Goal: Task Accomplishment & Management: Use online tool/utility

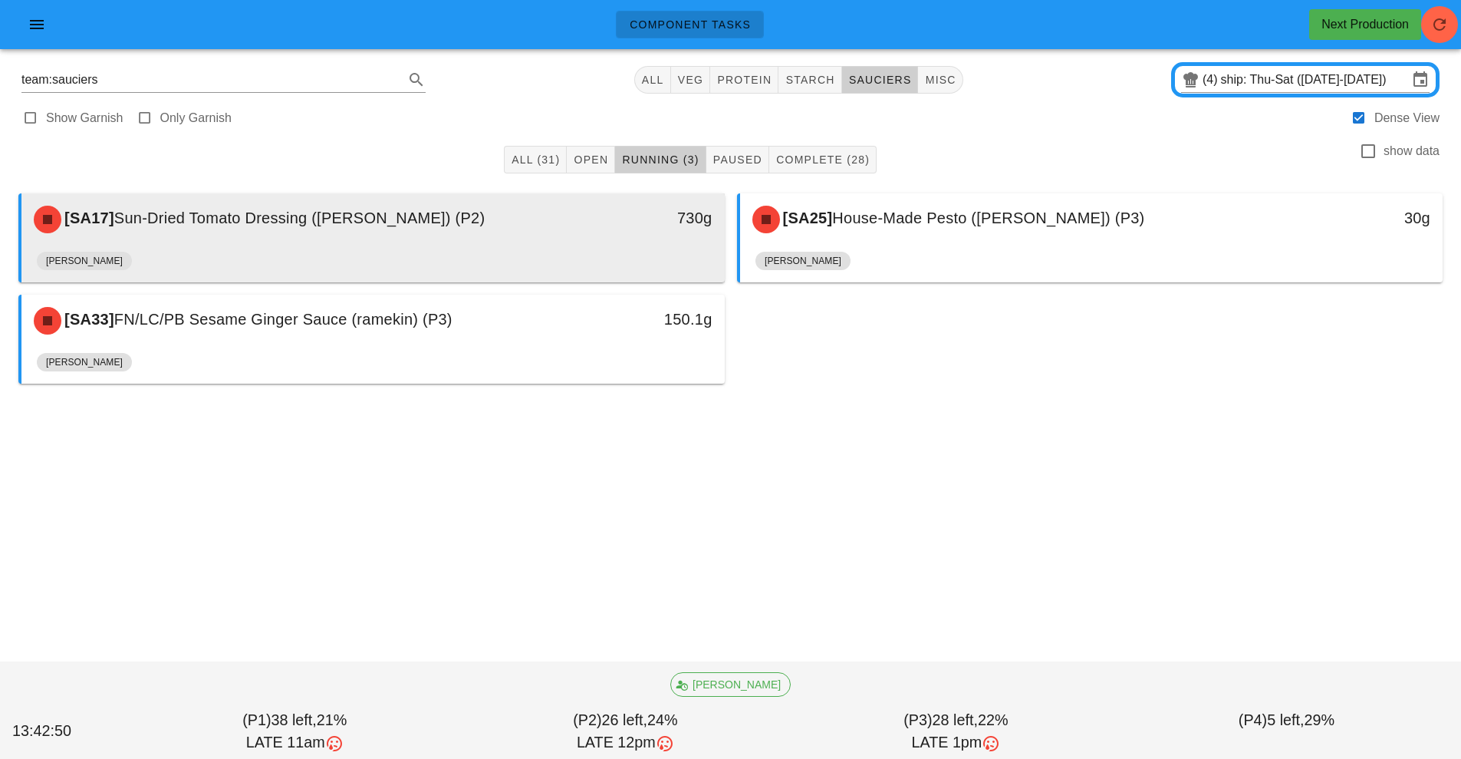
click at [565, 238] on div "730g" at bounding box center [634, 219] width 174 height 46
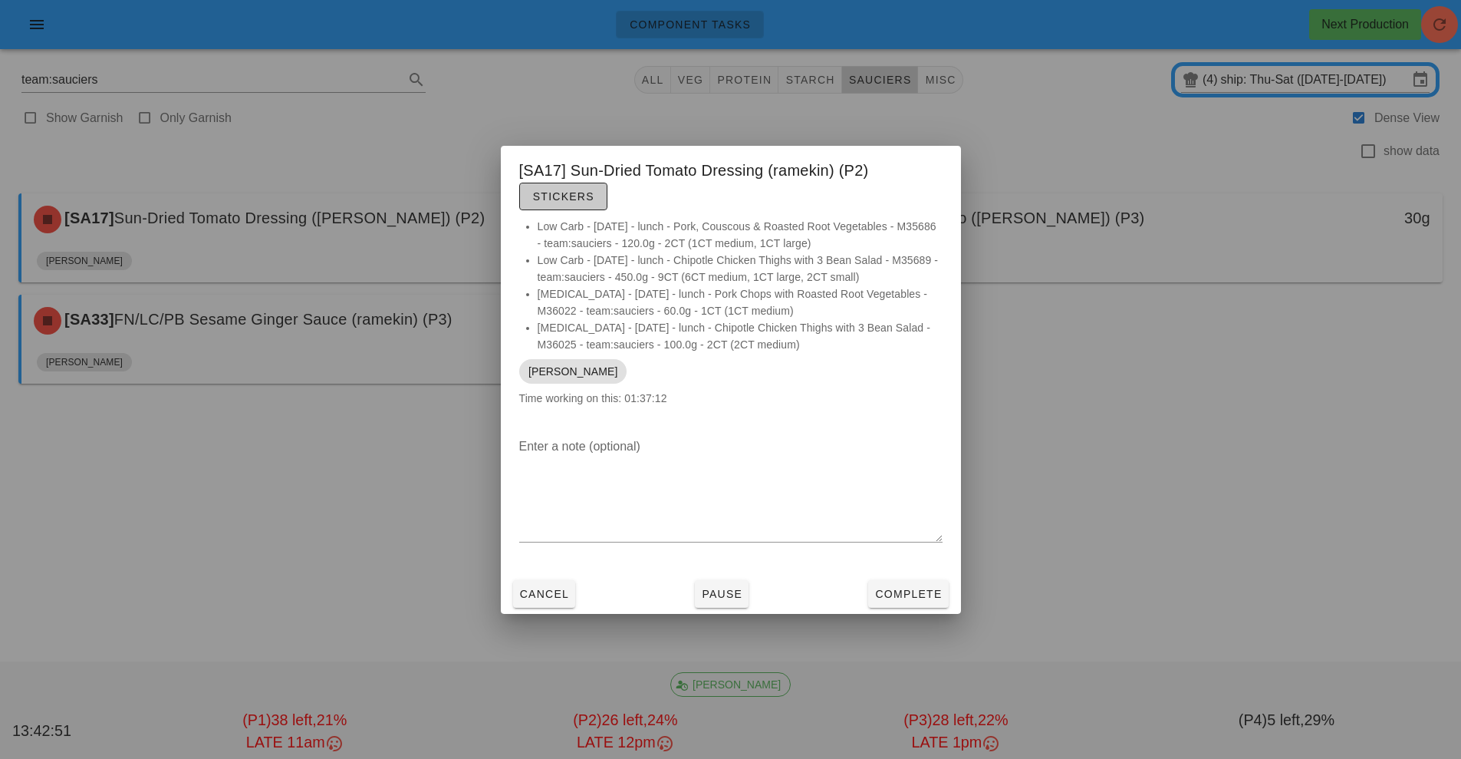
click at [581, 197] on span "Stickers" at bounding box center [563, 196] width 62 height 12
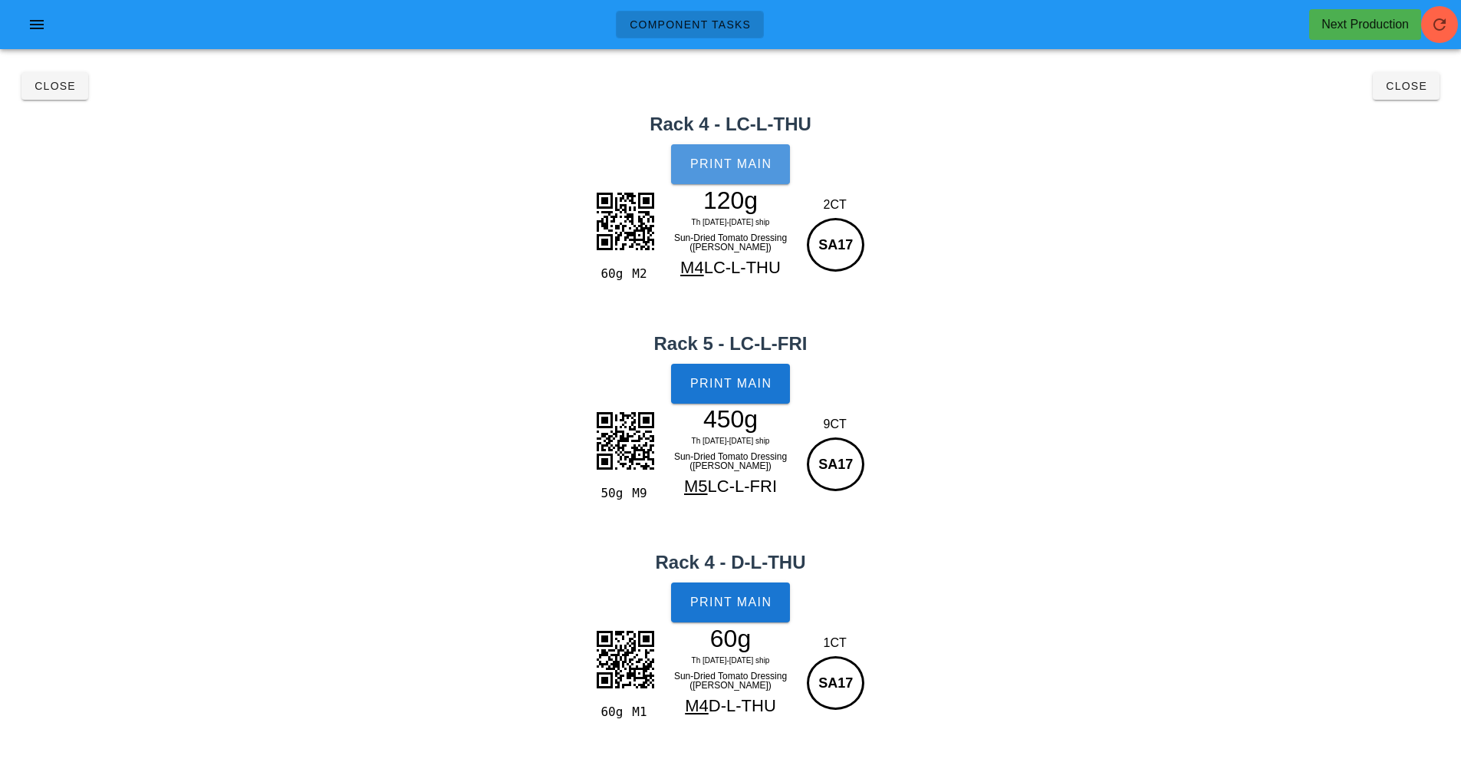
click at [730, 164] on span "Print Main" at bounding box center [731, 164] width 83 height 14
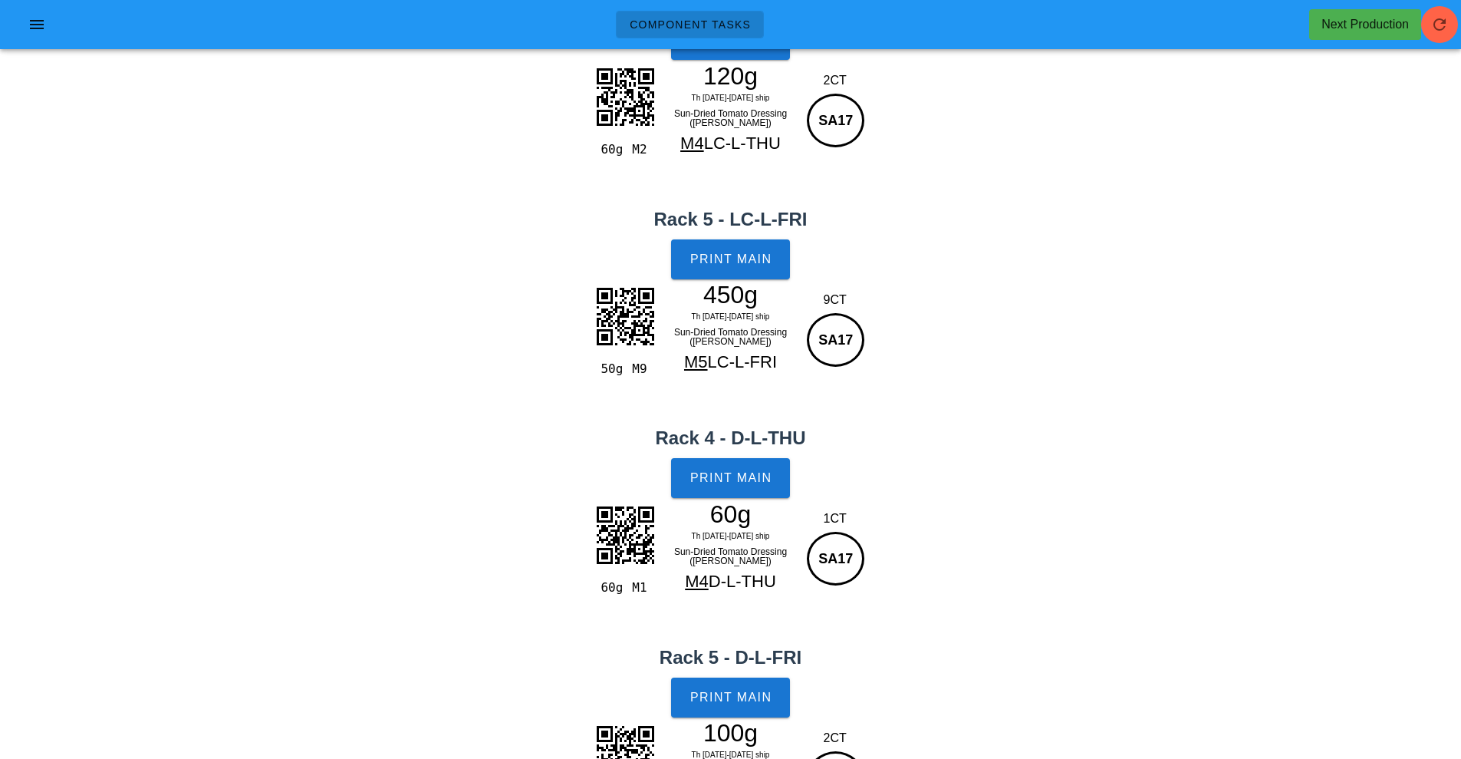
scroll to position [24, 0]
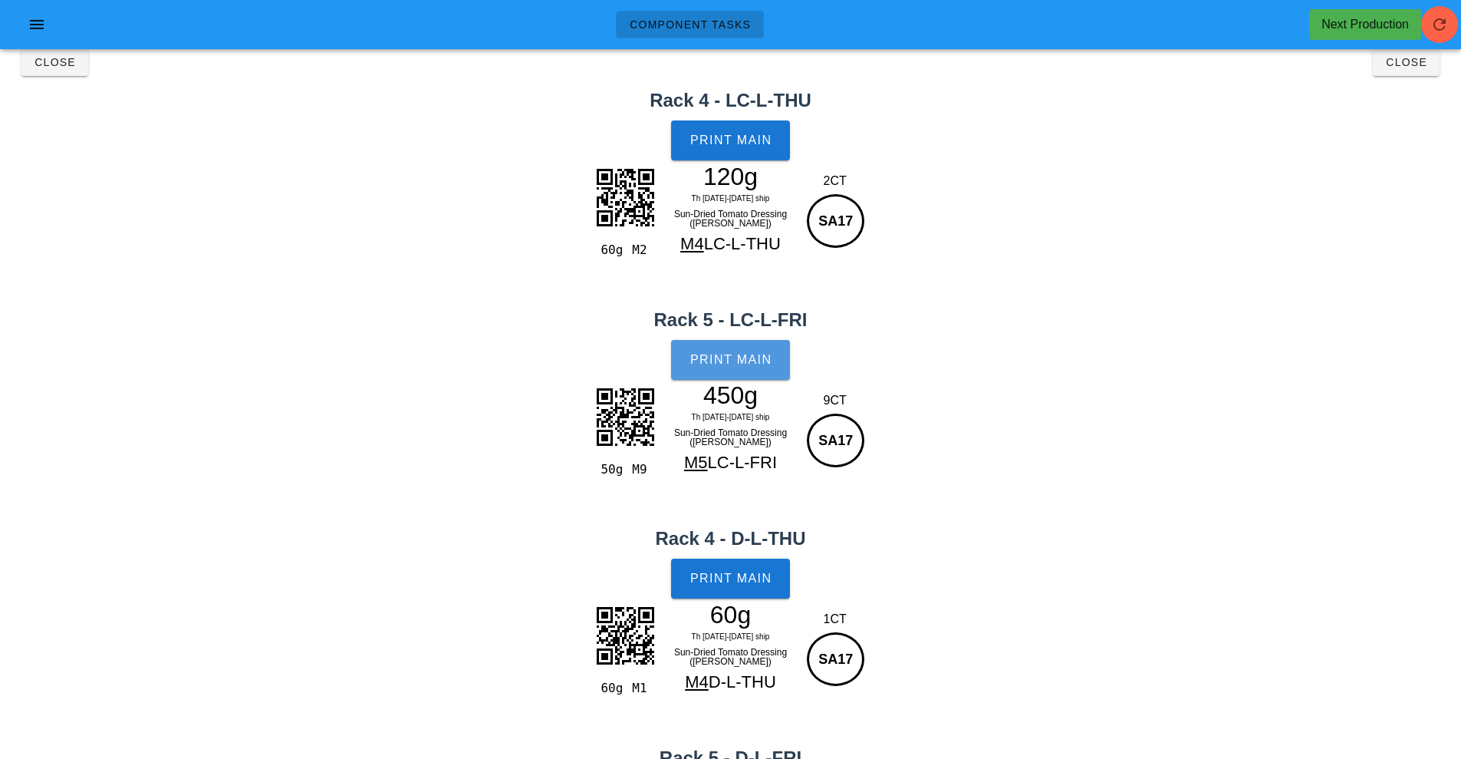
click at [713, 362] on span "Print Main" at bounding box center [731, 360] width 83 height 14
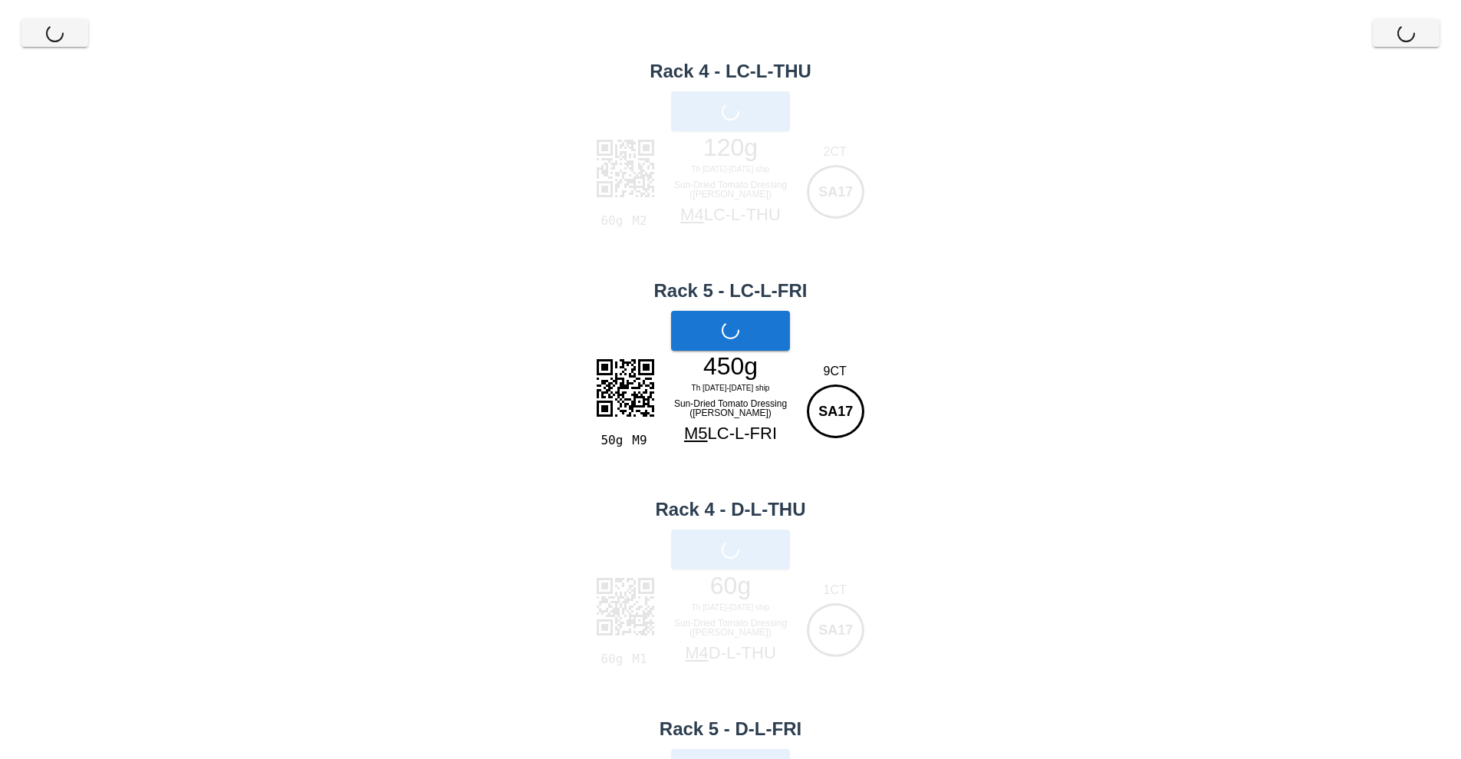
scroll to position [222, 0]
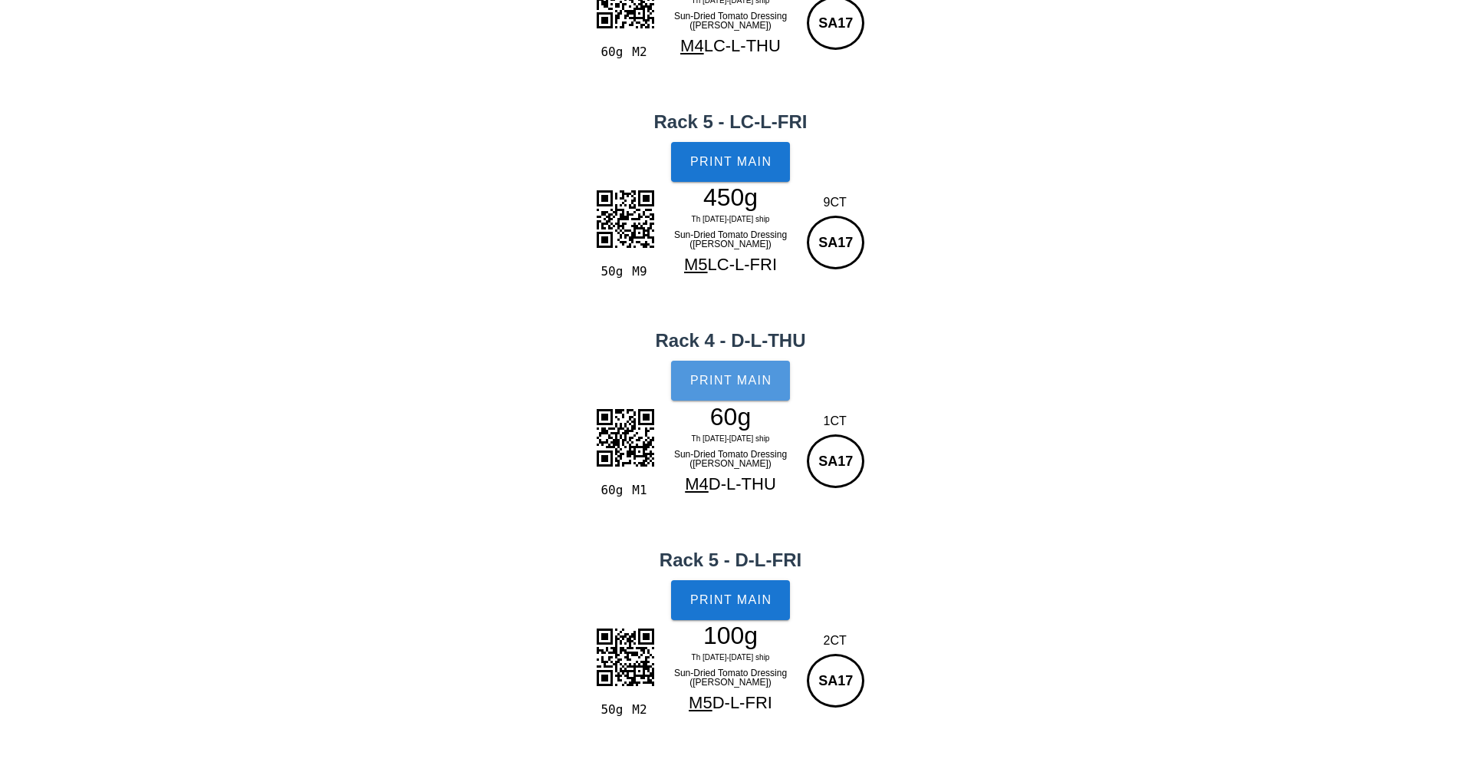
click at [776, 377] on button "Print Main" at bounding box center [730, 381] width 118 height 40
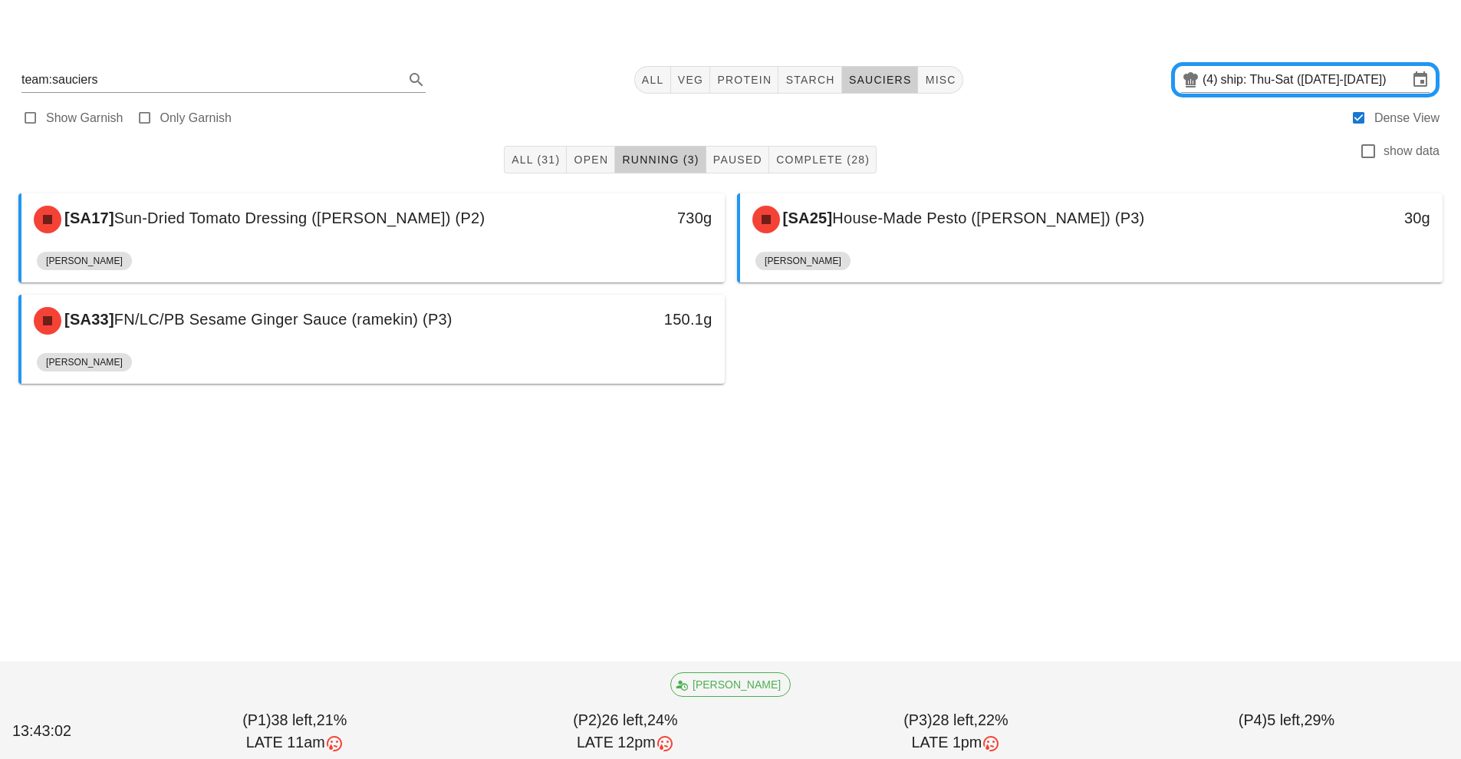
scroll to position [0, 0]
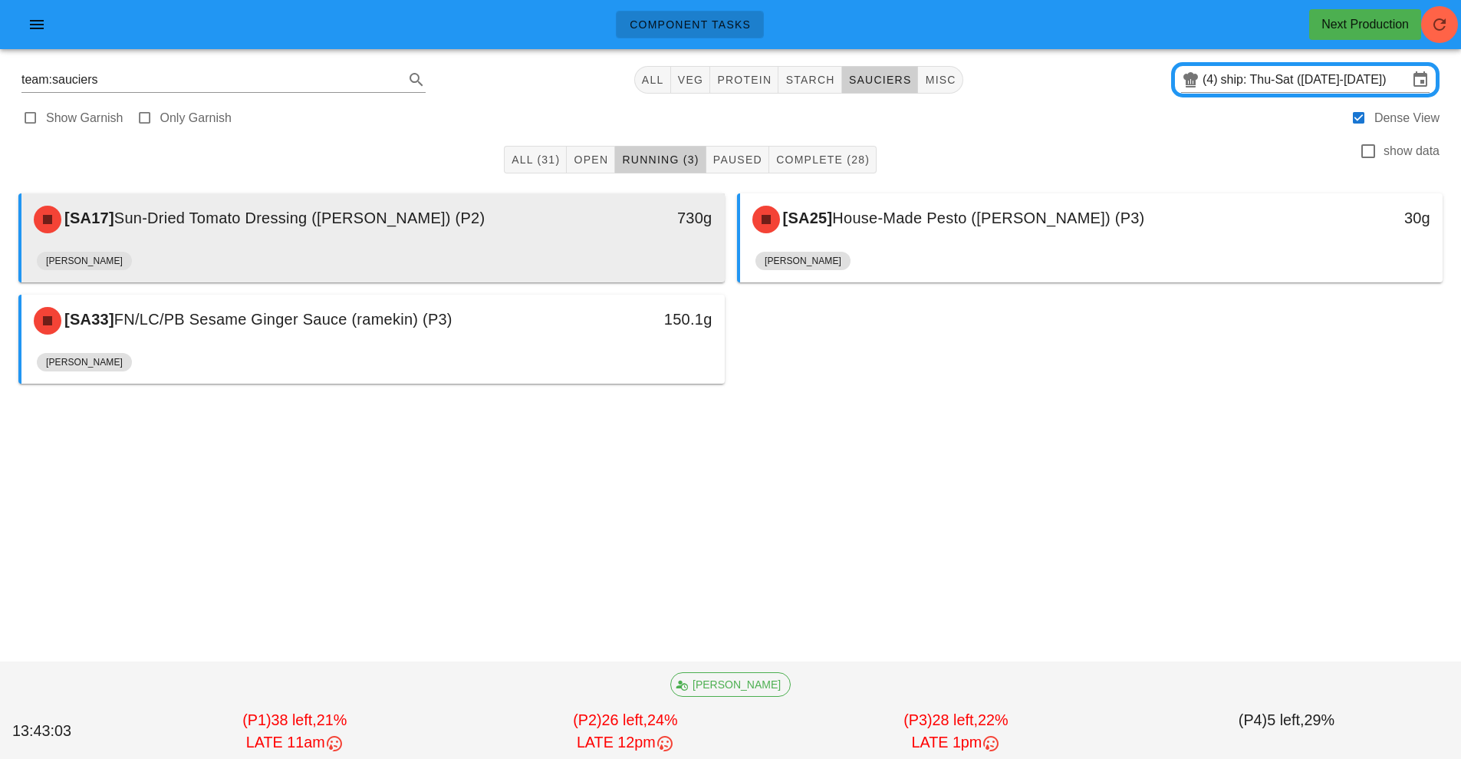
click at [599, 236] on div "730g" at bounding box center [634, 219] width 174 height 46
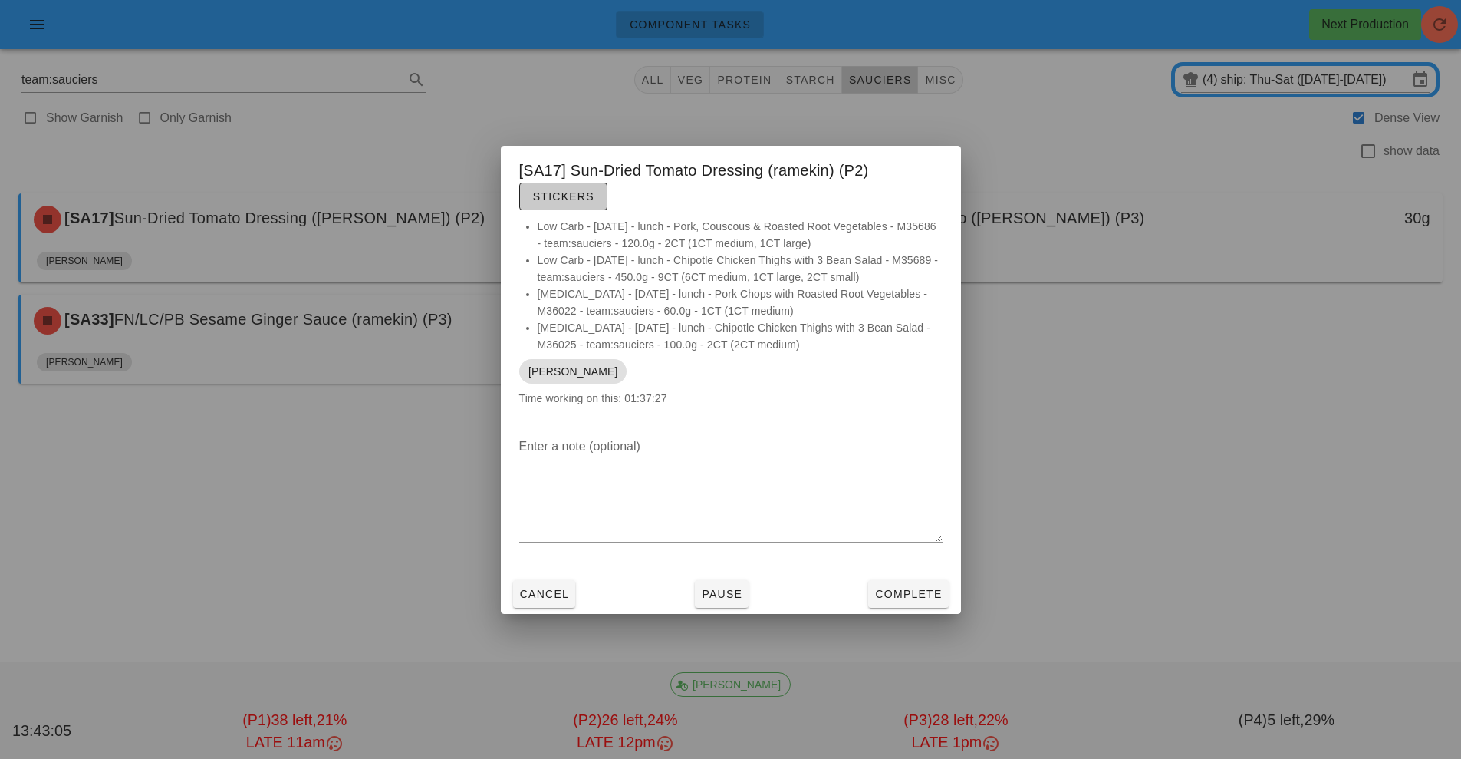
click at [573, 199] on span "Stickers" at bounding box center [563, 196] width 62 height 12
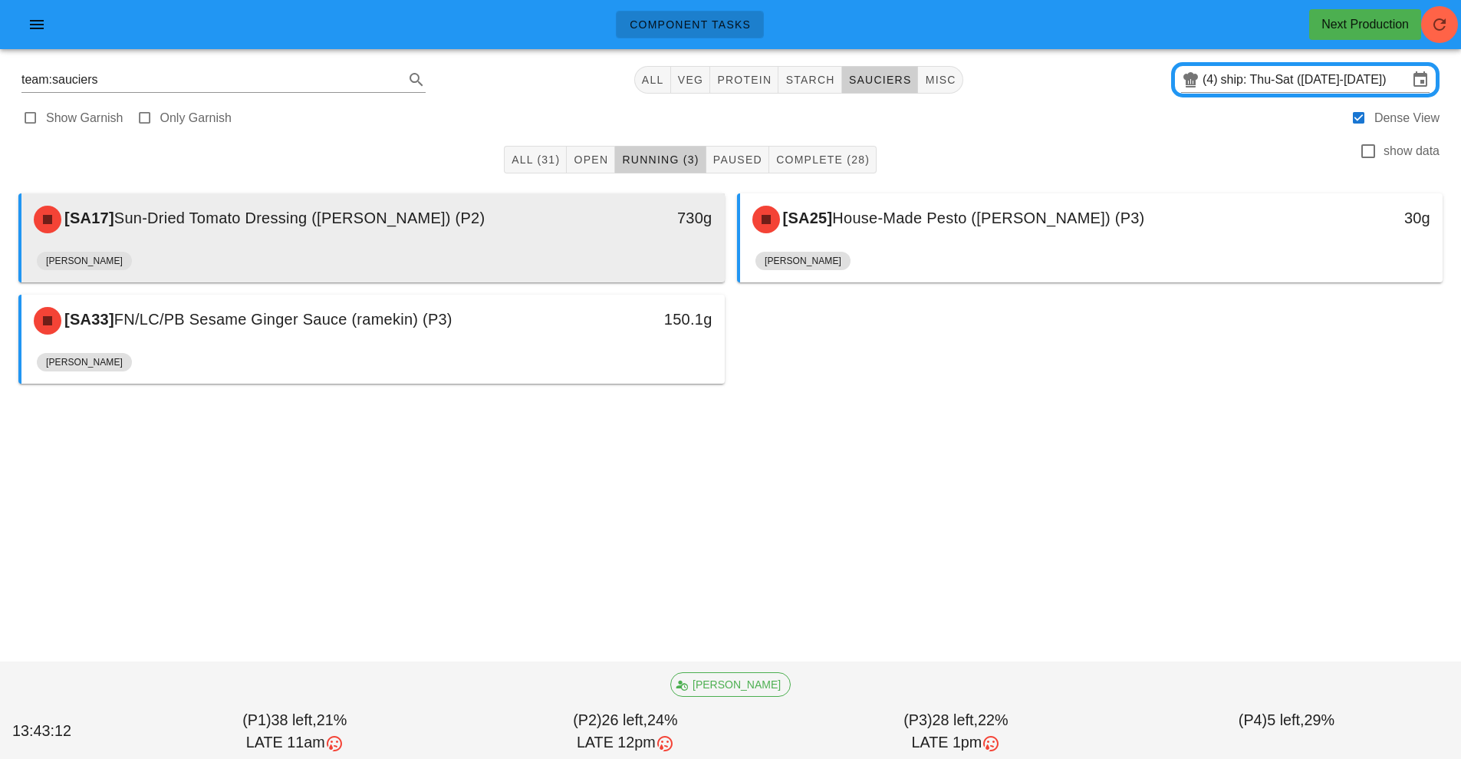
click at [565, 257] on div "[PERSON_NAME]" at bounding box center [373, 263] width 673 height 37
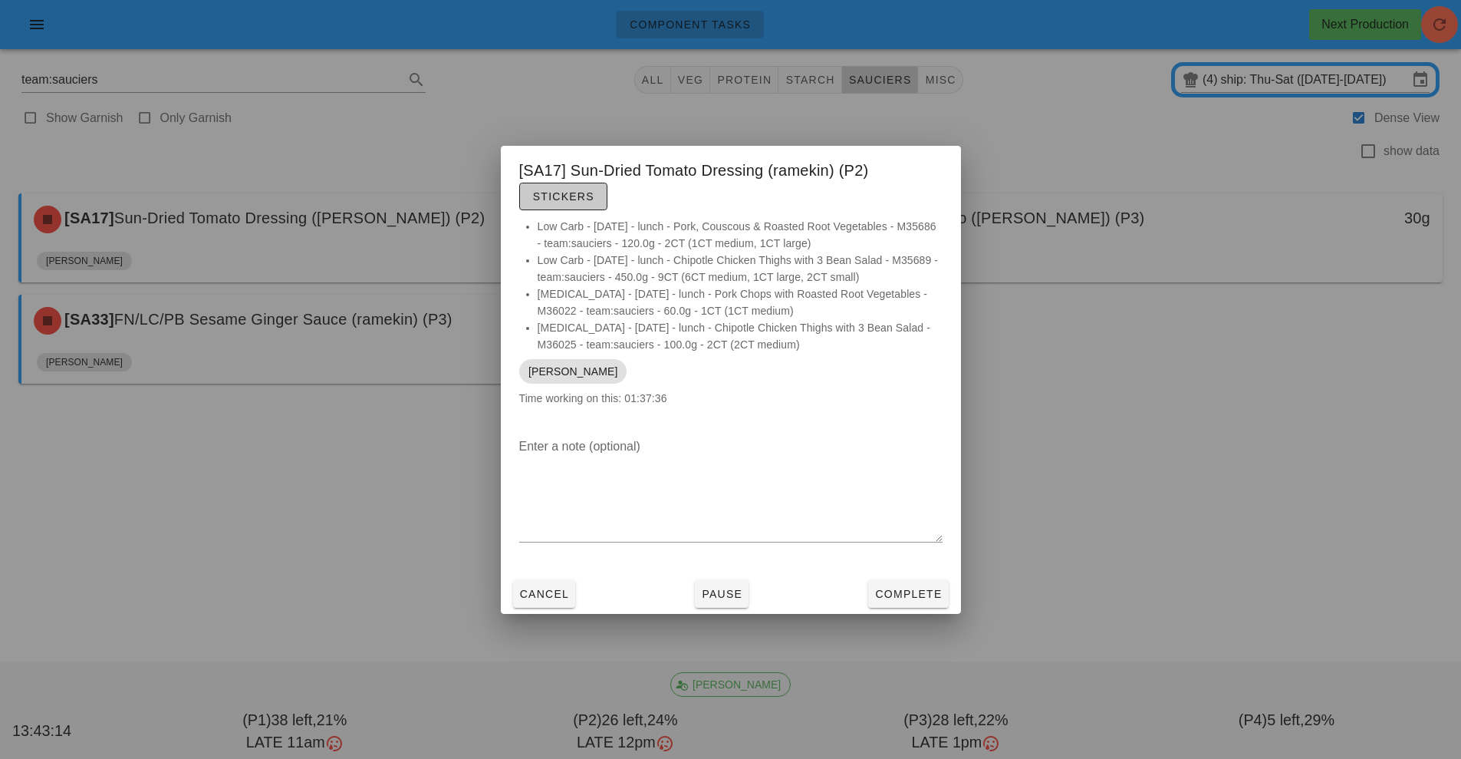
click at [575, 201] on span "Stickers" at bounding box center [563, 196] width 62 height 12
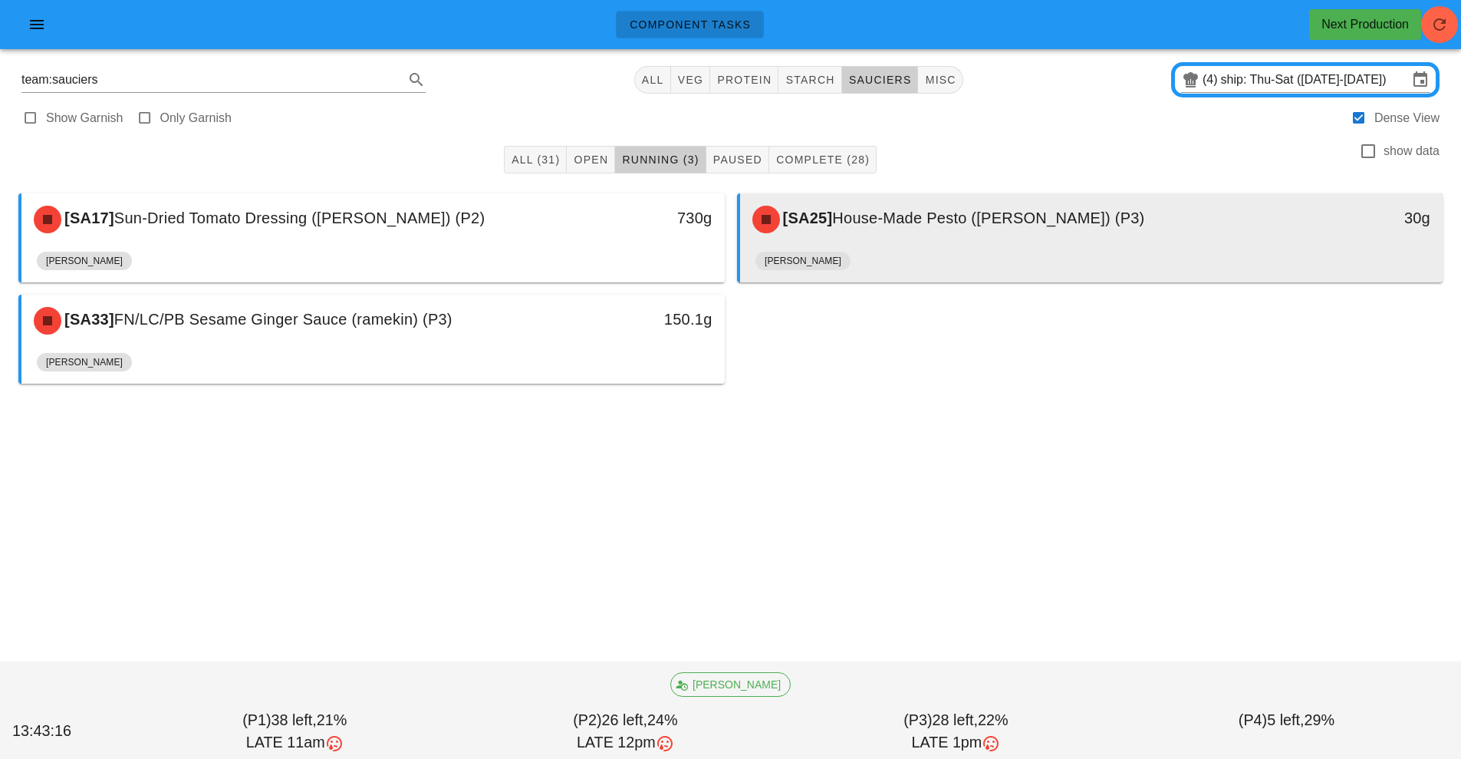
click at [1031, 221] on span "House-Made Pesto ([PERSON_NAME]) (P3)" at bounding box center [988, 217] width 312 height 17
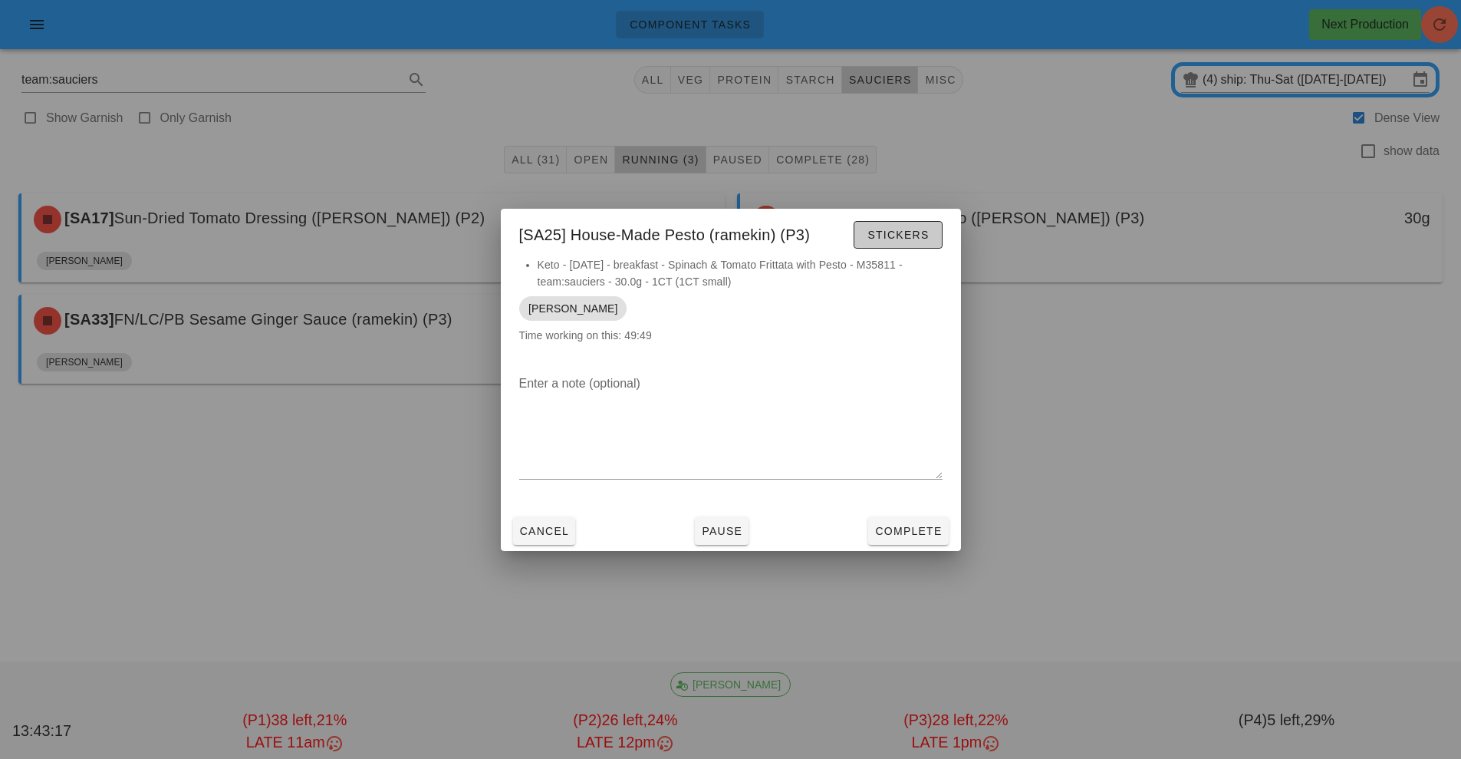
click at [898, 231] on span "Stickers" at bounding box center [898, 235] width 62 height 12
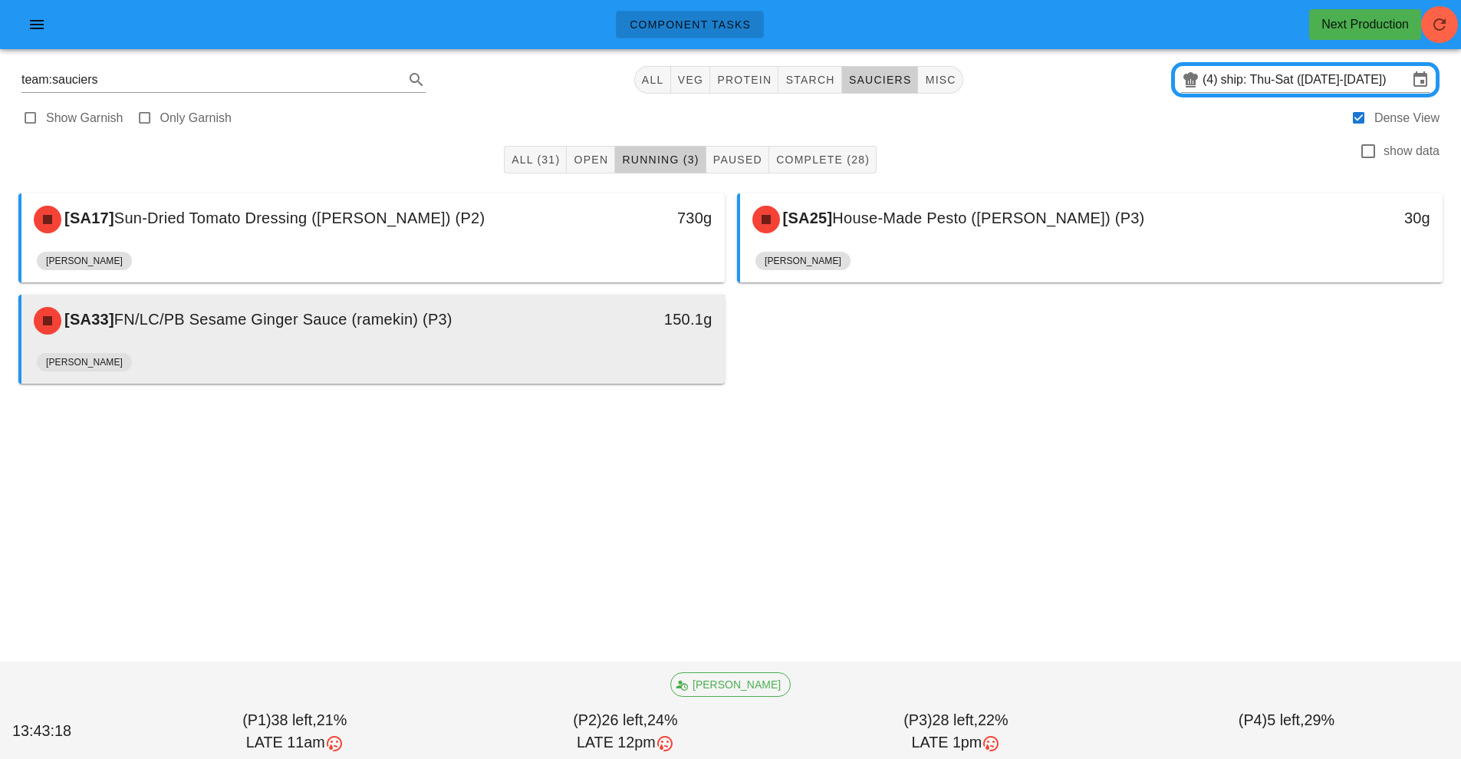
click at [633, 348] on div "[PERSON_NAME]" at bounding box center [373, 365] width 673 height 37
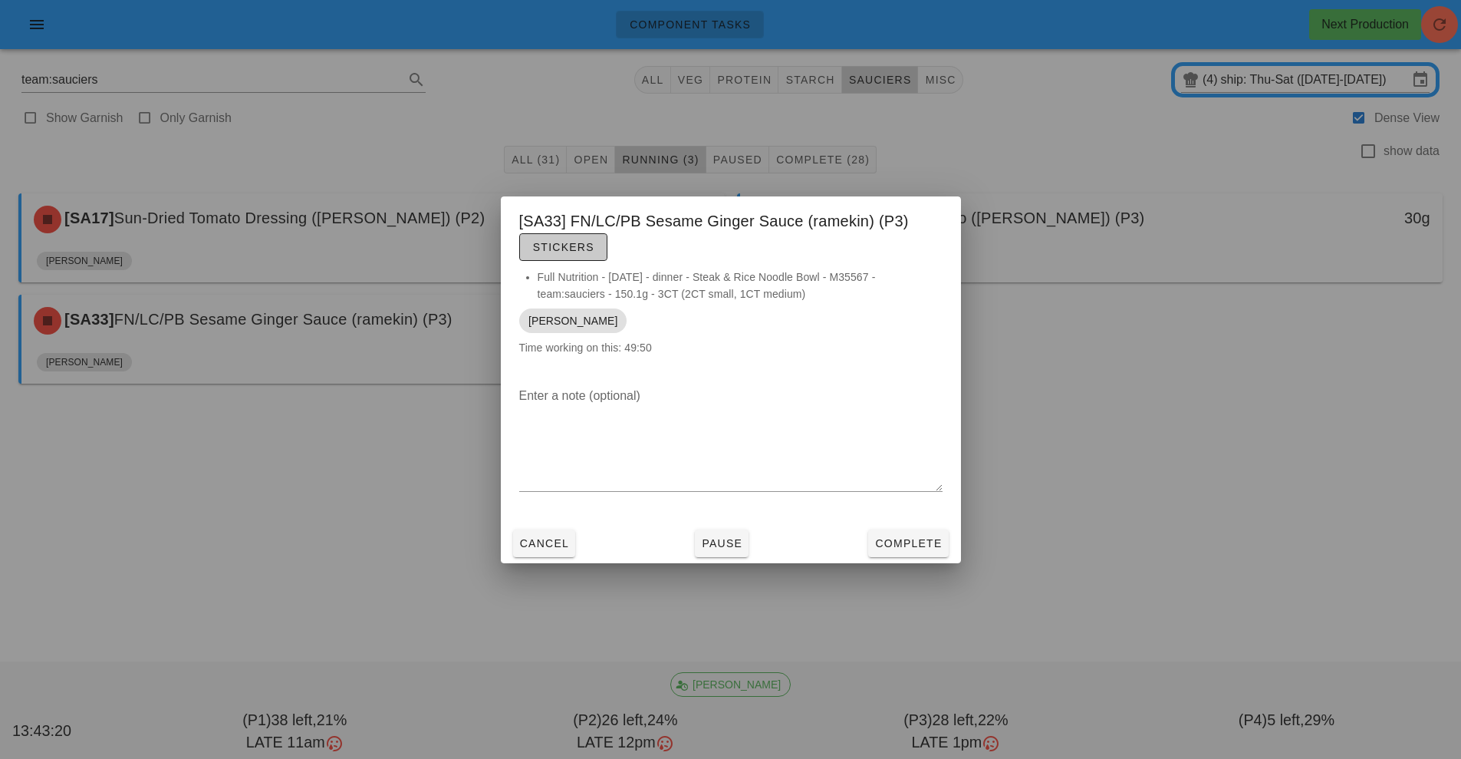
click at [555, 247] on span "Stickers" at bounding box center [563, 247] width 62 height 12
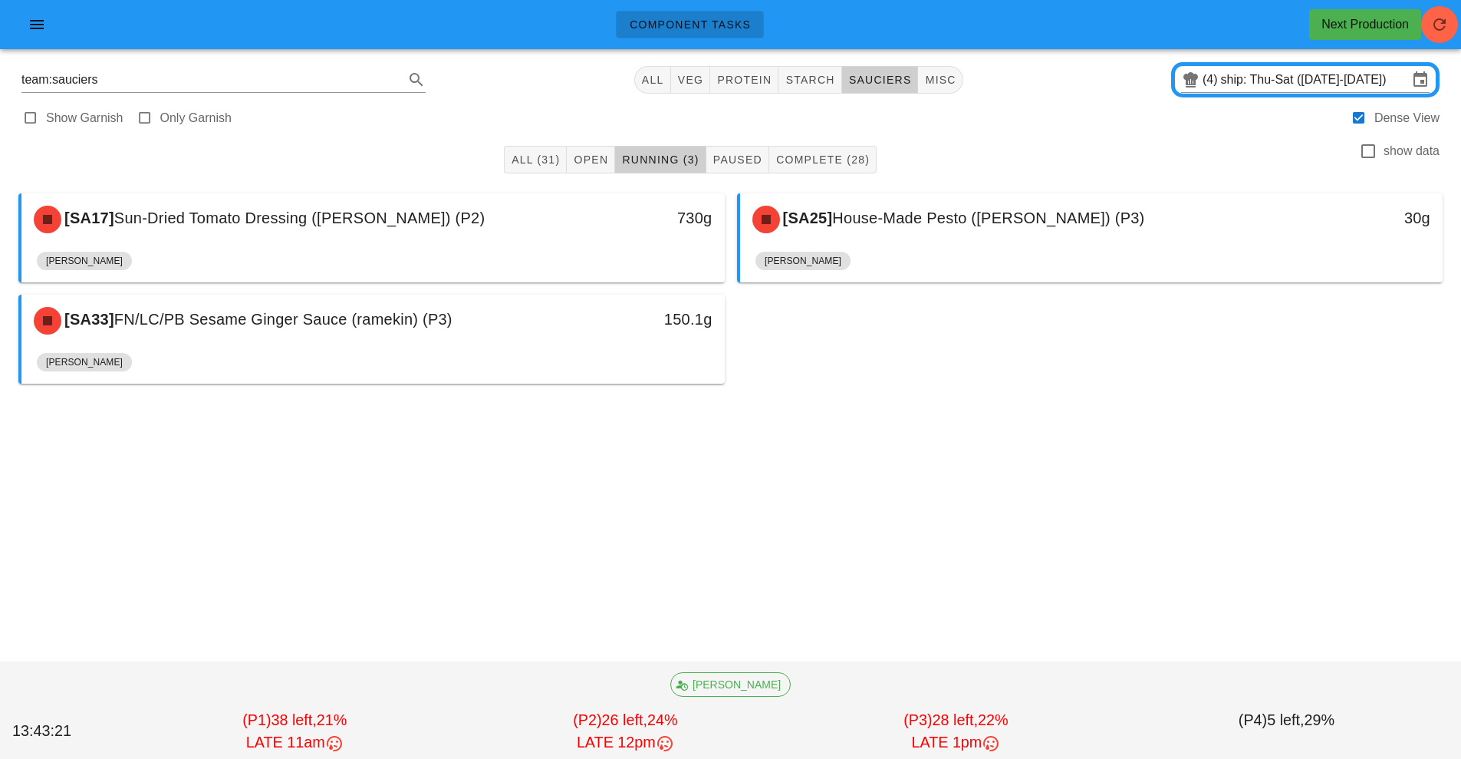
click at [1145, 449] on div "All (31) Open Running (3) Paused Complete (28) show data [SA17] Sun-Dried Tomat…" at bounding box center [730, 311] width 1443 height 353
click at [1451, 34] on button "button" at bounding box center [1439, 24] width 37 height 37
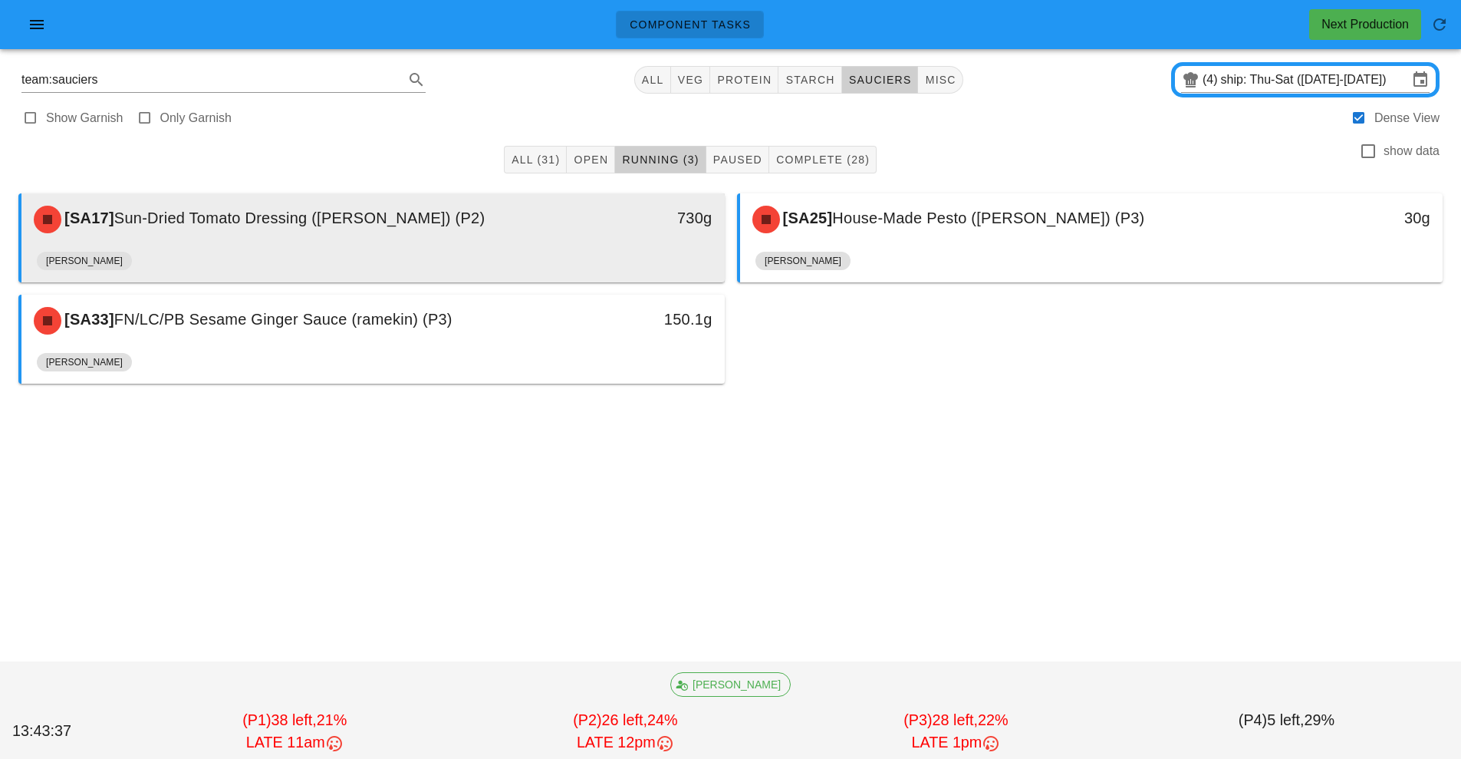
click at [593, 207] on div "730g" at bounding box center [634, 218] width 156 height 25
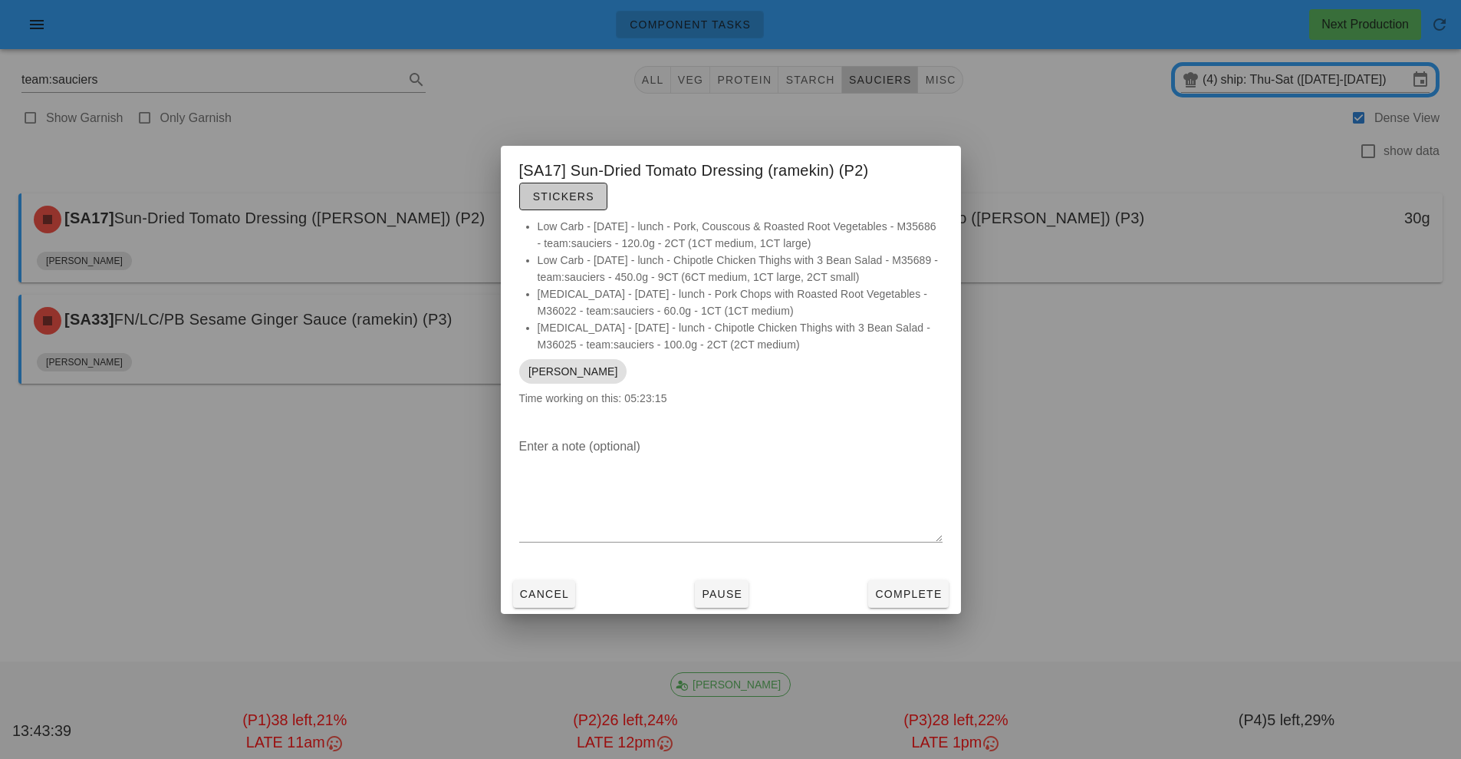
click at [544, 198] on span "Stickers" at bounding box center [563, 196] width 62 height 12
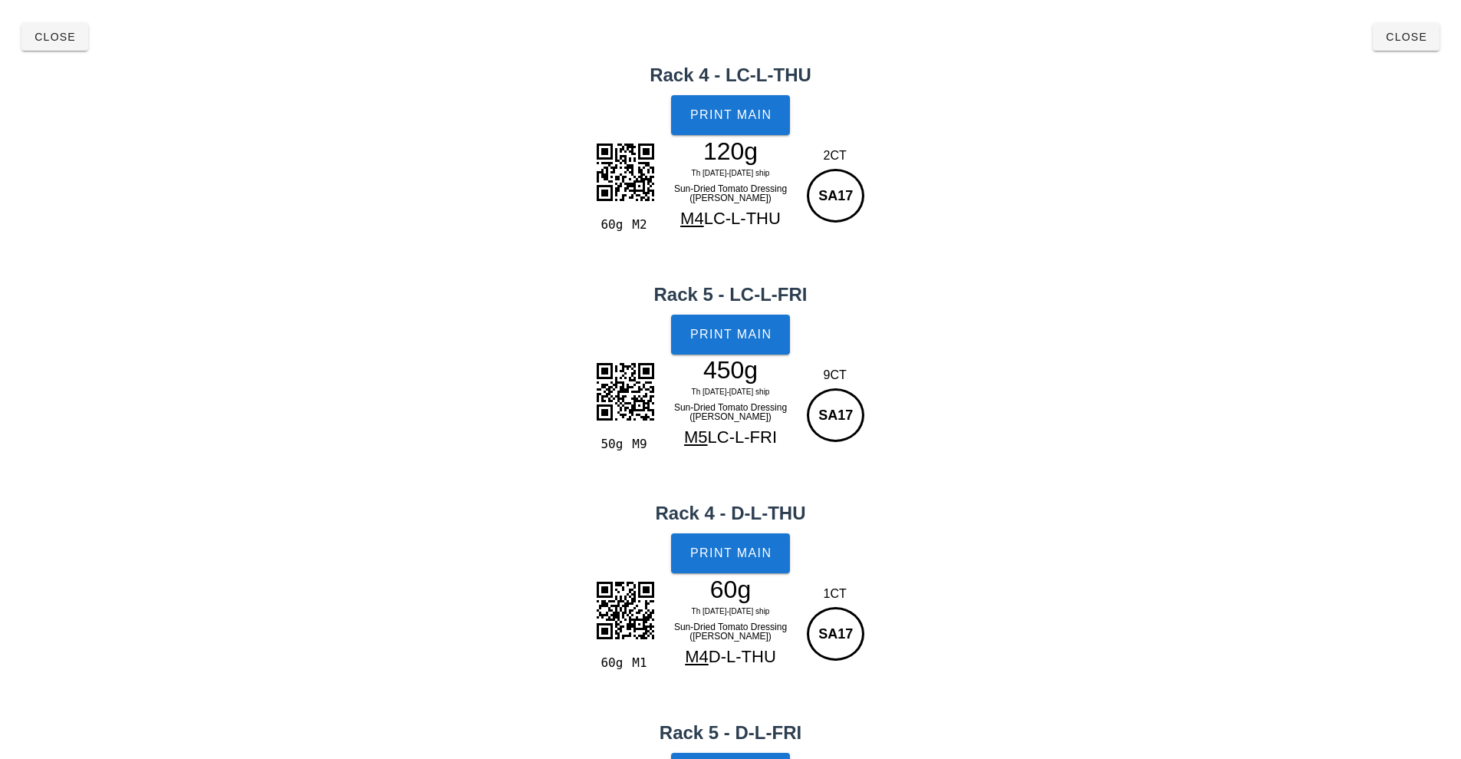
scroll to position [222, 0]
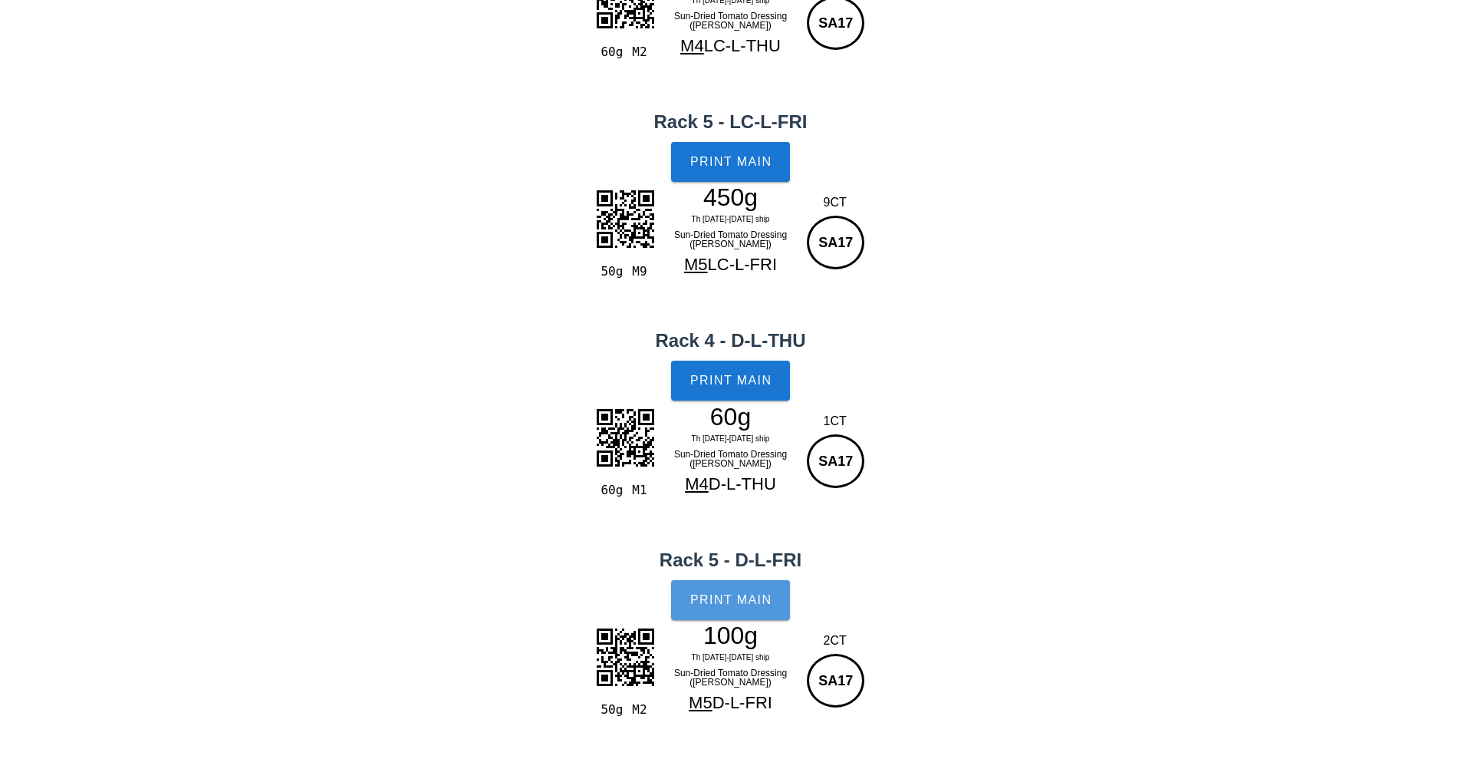
click at [755, 599] on span "Print Main" at bounding box center [731, 600] width 83 height 14
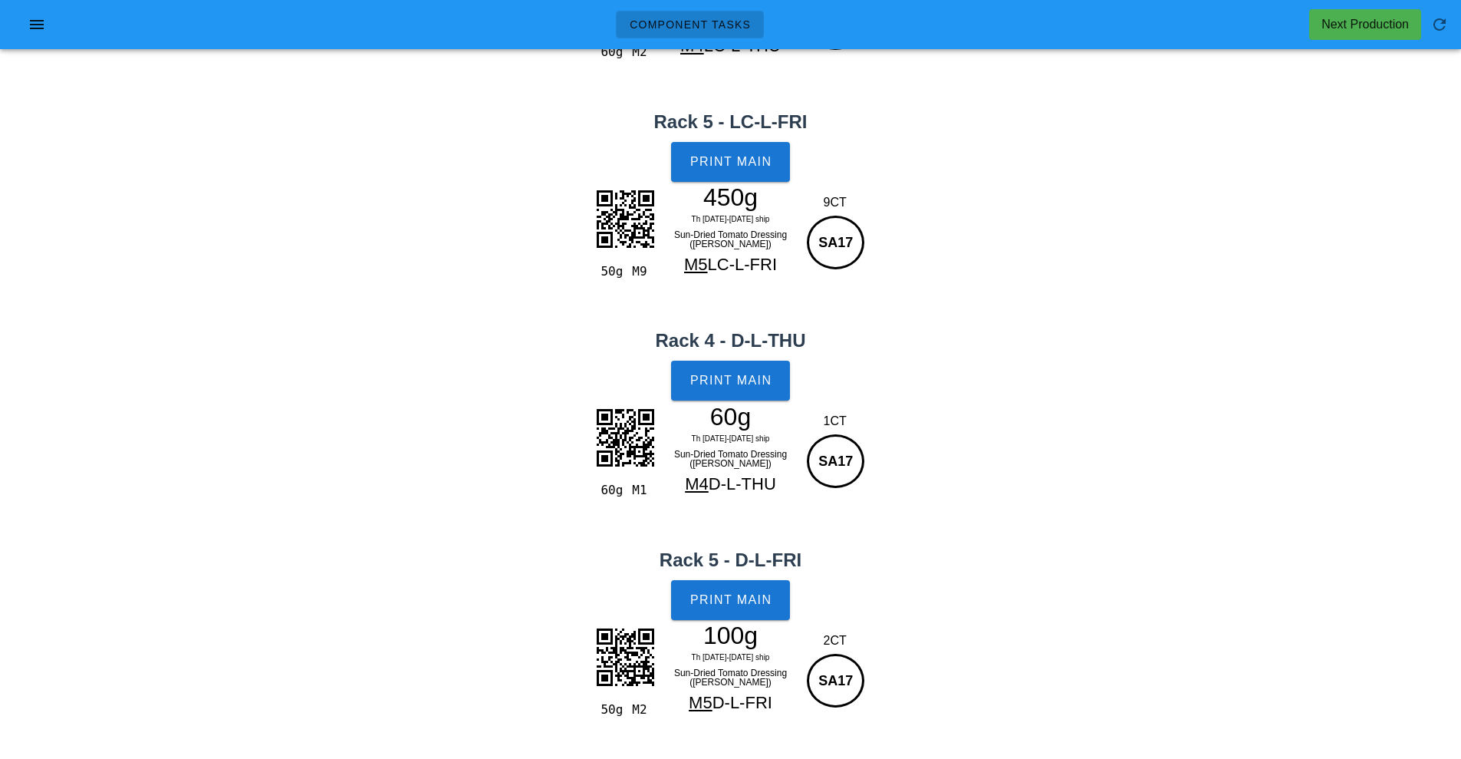
scroll to position [0, 0]
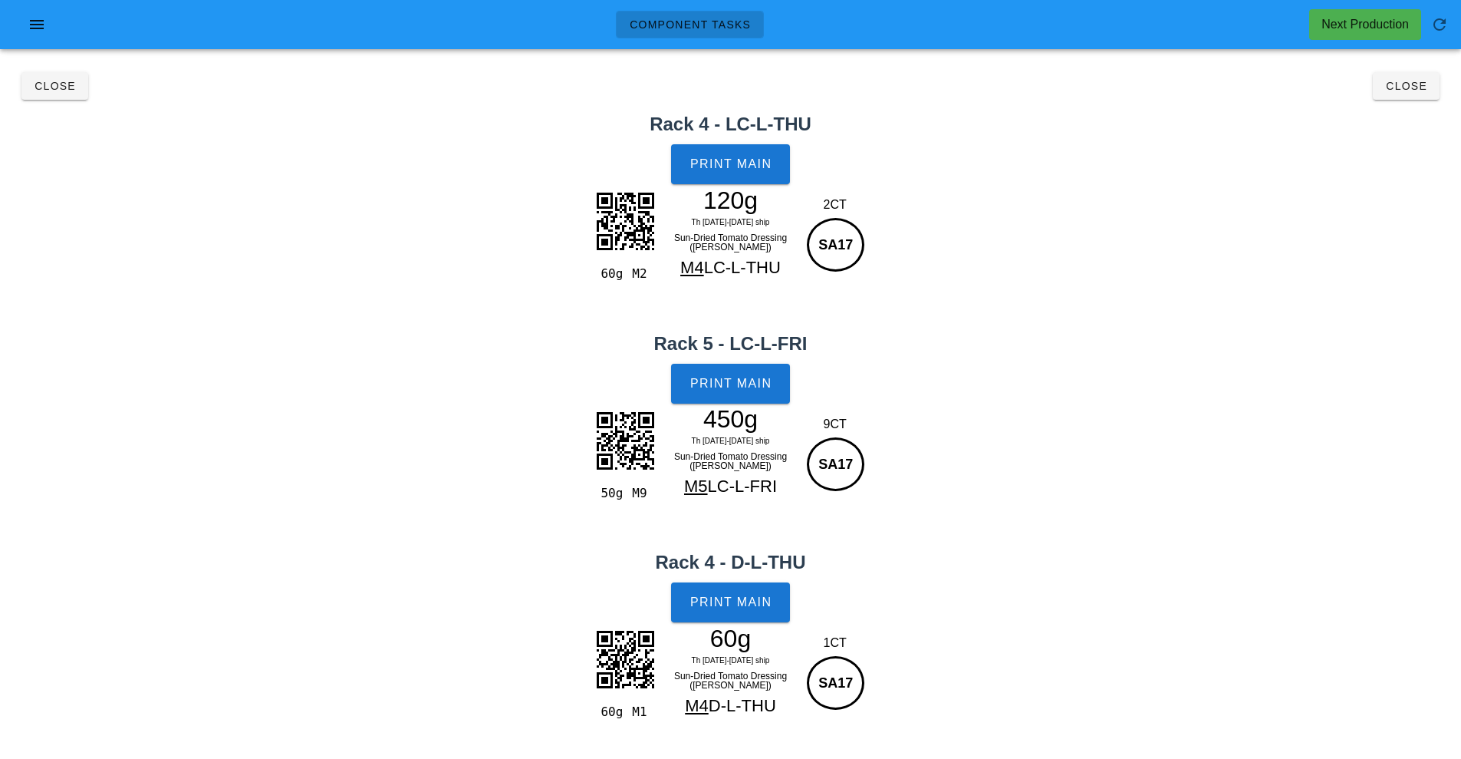
click at [1405, 114] on h2 "Rack 4 - LC-L-THU" at bounding box center [730, 124] width 1443 height 28
click at [1401, 86] on span "Close" at bounding box center [1406, 86] width 42 height 12
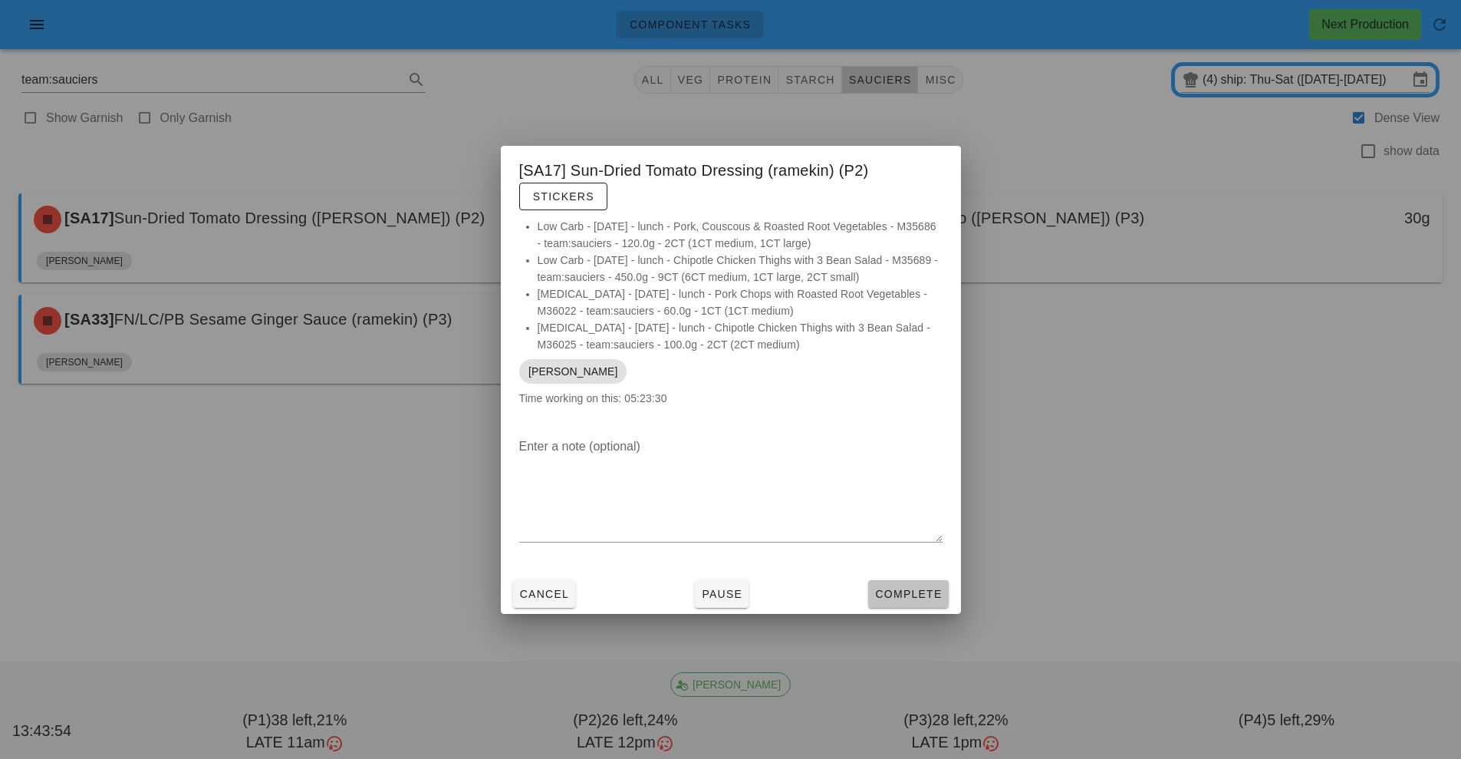
click at [893, 595] on span "Complete" at bounding box center [908, 594] width 68 height 12
